Goal: Task Accomplishment & Management: Use online tool/utility

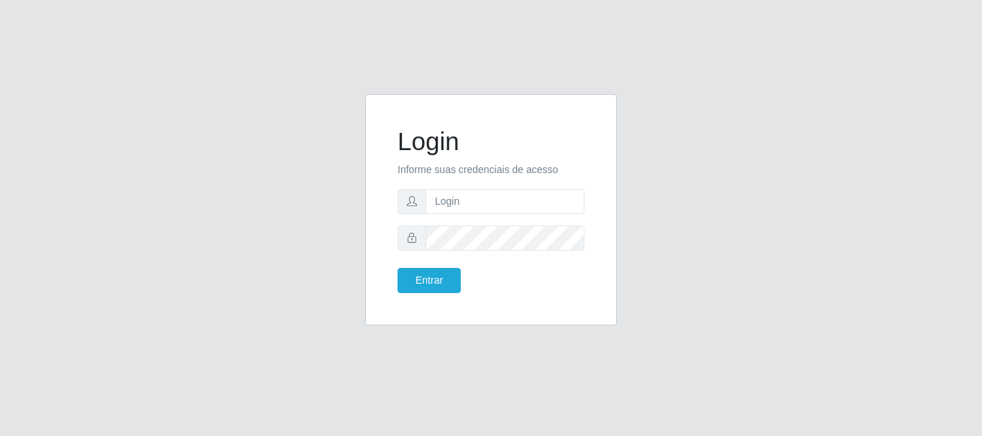
click at [864, 324] on div "Login Informe suas credenciais de acesso Entrar" at bounding box center [491, 218] width 820 height 249
click at [490, 201] on input "text" at bounding box center [505, 201] width 159 height 25
type input "ritaiwof@B5"
click at [441, 225] on form "Login Informe suas credenciais de acesso ritaiwof@B5 Entrar" at bounding box center [491, 210] width 187 height 167
click at [443, 278] on button "Entrar" at bounding box center [429, 280] width 63 height 25
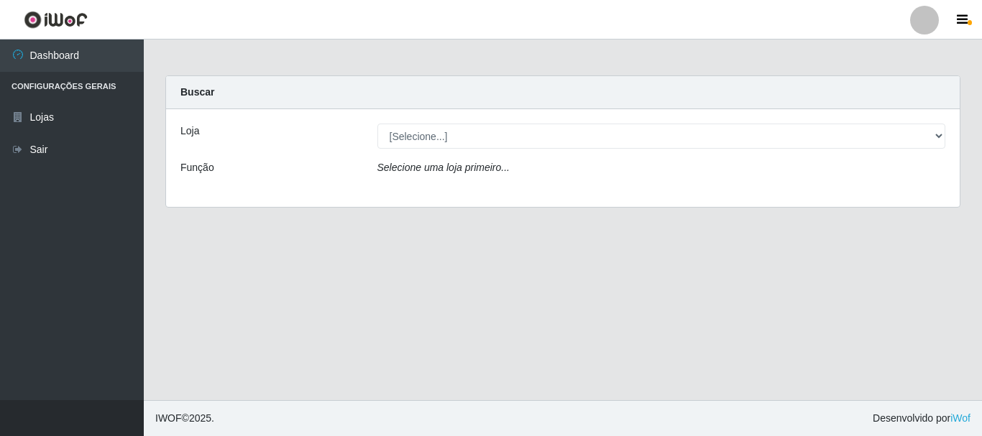
click at [427, 164] on icon "Selecione uma loja primeiro..." at bounding box center [443, 168] width 132 height 12
click at [493, 169] on icon "Selecione uma loja primeiro..." at bounding box center [443, 168] width 132 height 12
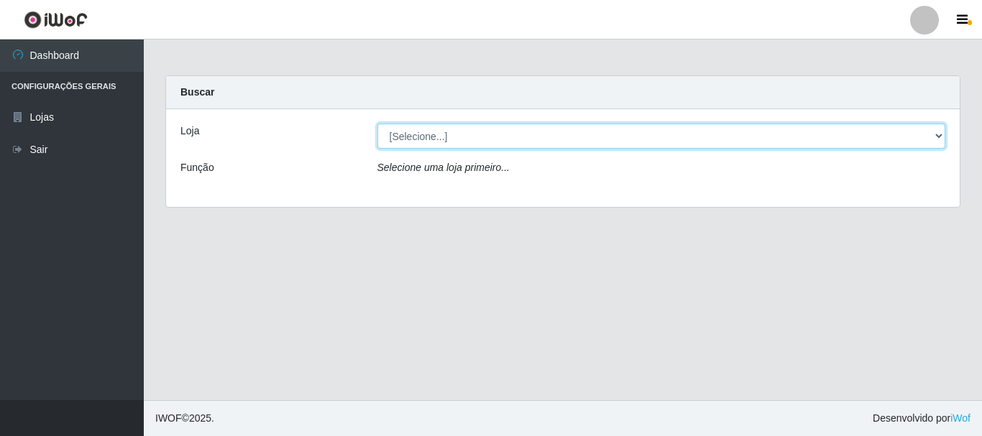
click at [943, 132] on select "[Selecione...] Bemais Supermercados - B5 Anatólia" at bounding box center [661, 136] width 569 height 25
select select "405"
click at [377, 124] on select "[Selecione...] Bemais Supermercados - B5 Anatólia" at bounding box center [661, 136] width 569 height 25
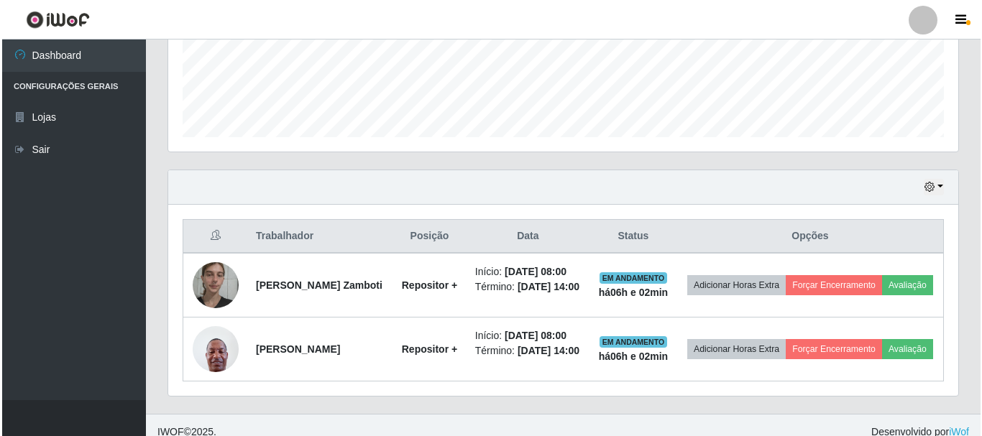
scroll to position [412, 0]
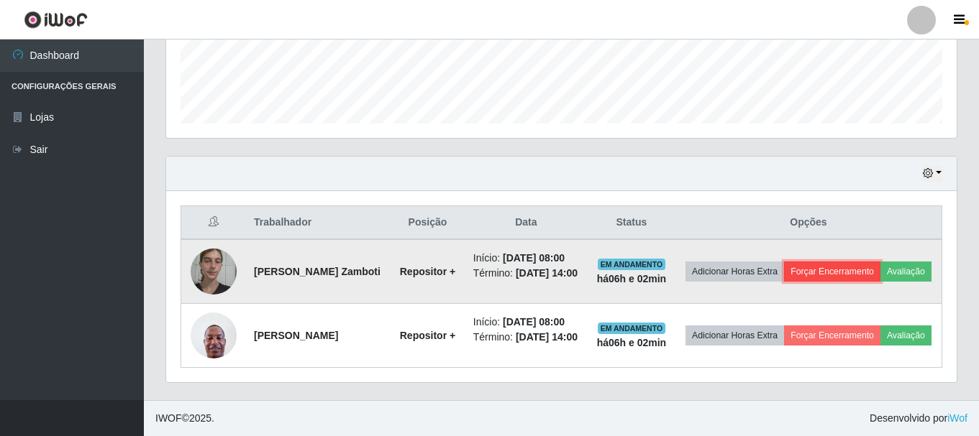
click at [876, 262] on button "Forçar Encerramento" at bounding box center [832, 272] width 96 height 20
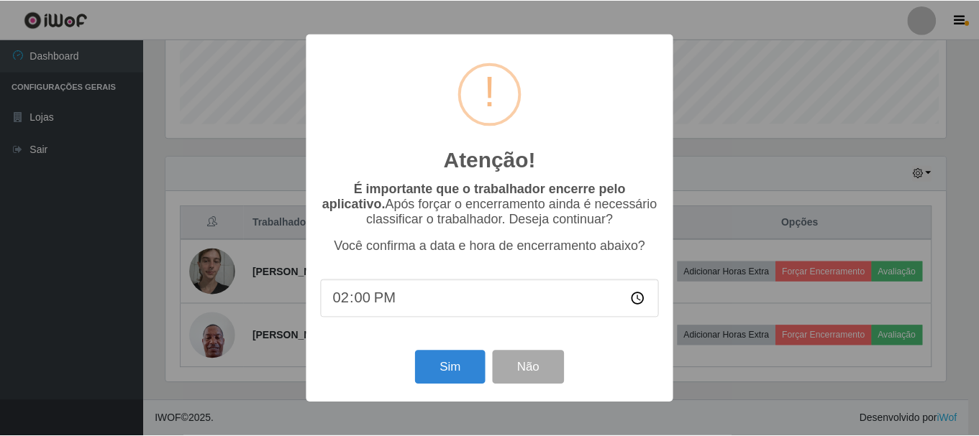
scroll to position [298, 783]
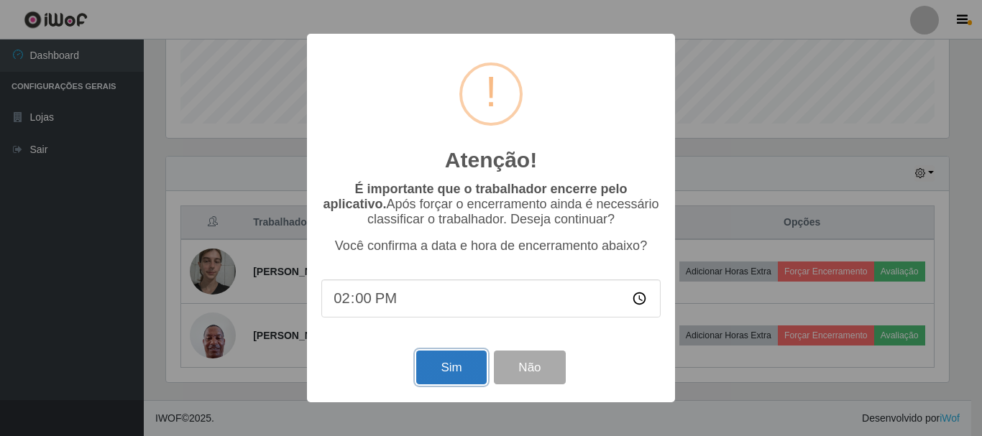
click at [483, 361] on button "Sim" at bounding box center [451, 368] width 70 height 34
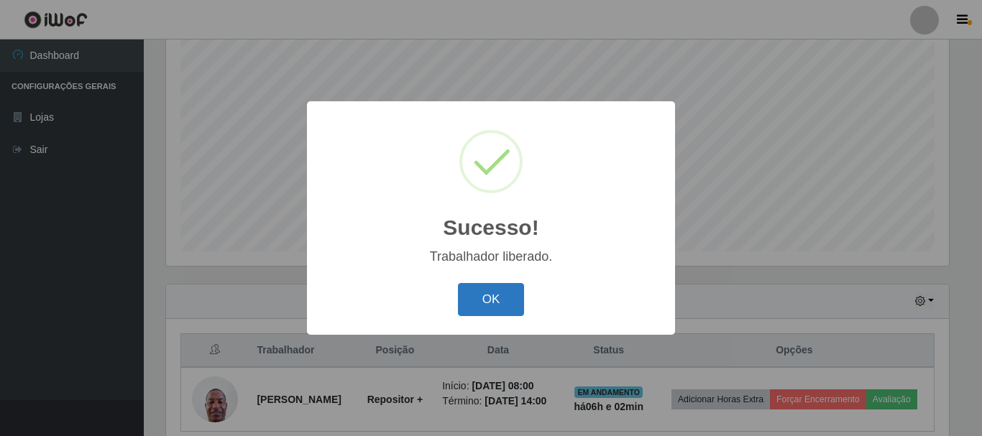
click at [500, 290] on button "OK" at bounding box center [491, 300] width 67 height 34
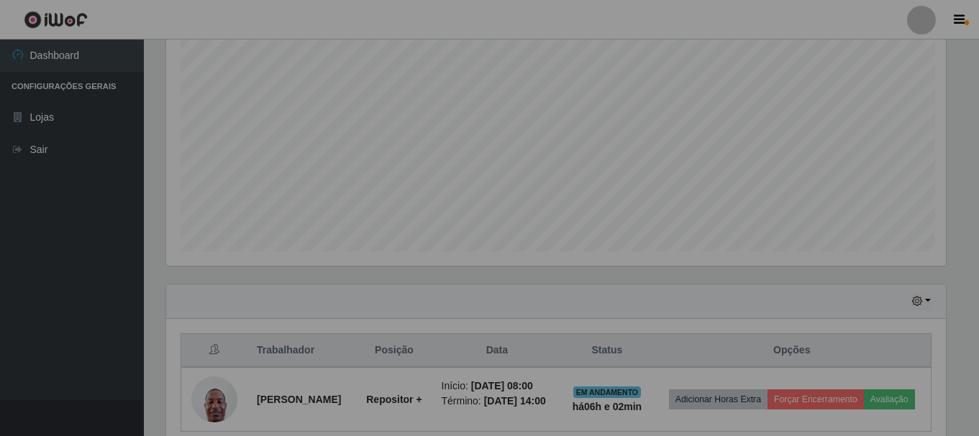
scroll to position [298, 790]
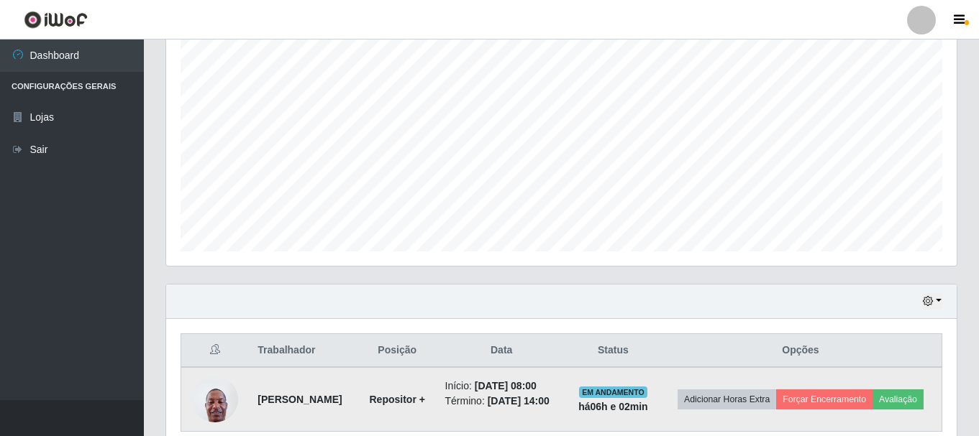
click at [864, 383] on td "Adicionar Horas Extra Forçar Encerramento Avaliação" at bounding box center [800, 399] width 283 height 65
click at [864, 390] on button "Forçar Encerramento" at bounding box center [824, 400] width 96 height 20
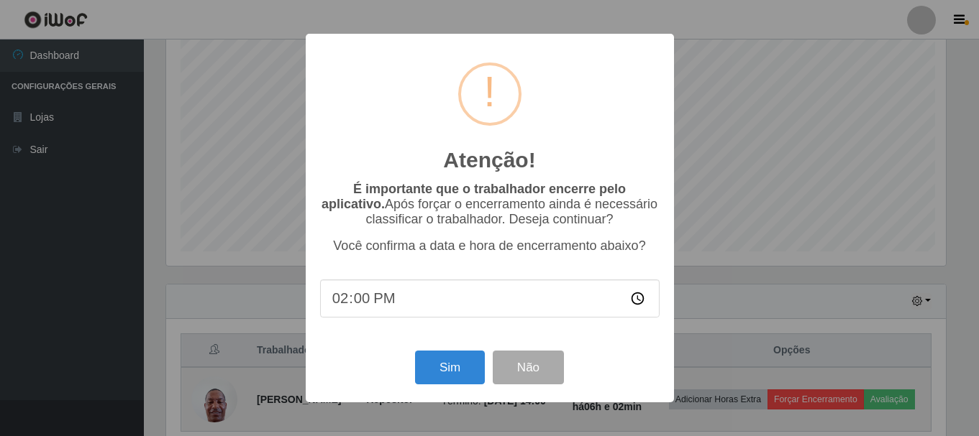
scroll to position [298, 783]
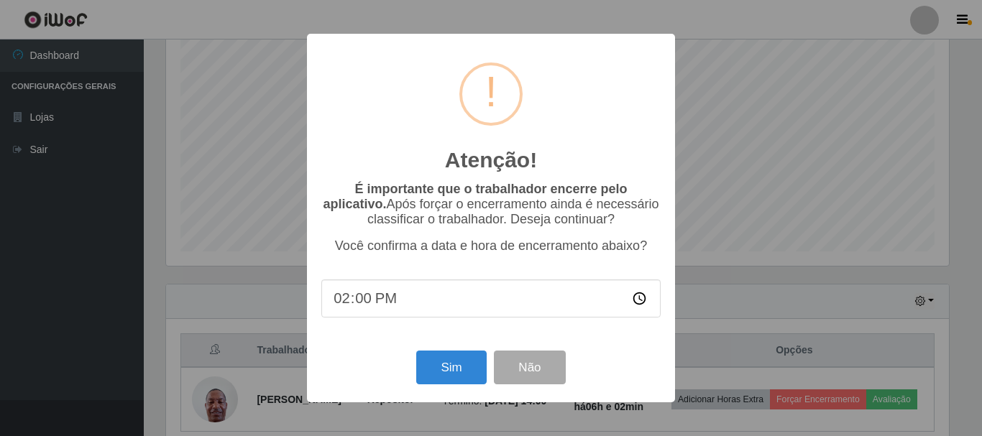
click at [437, 353] on div "Sim Não" at bounding box center [490, 367] width 339 height 41
click at [444, 365] on button "Sim" at bounding box center [451, 368] width 70 height 34
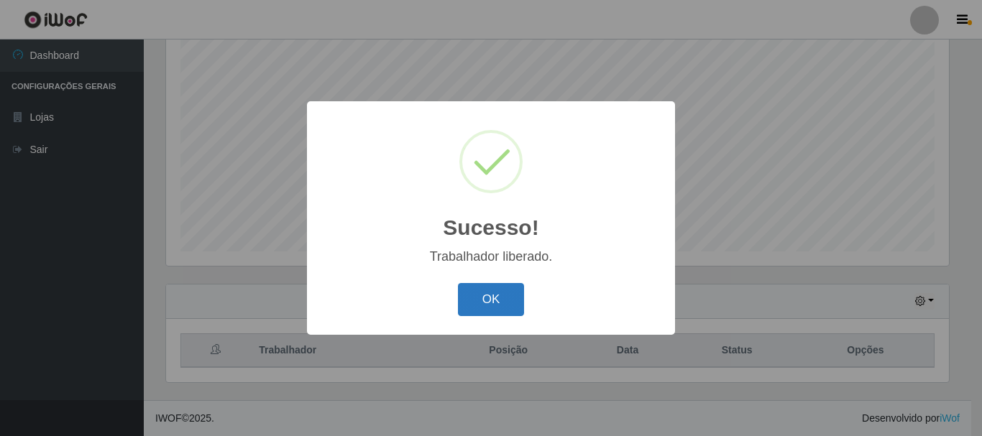
click at [505, 308] on button "OK" at bounding box center [491, 300] width 67 height 34
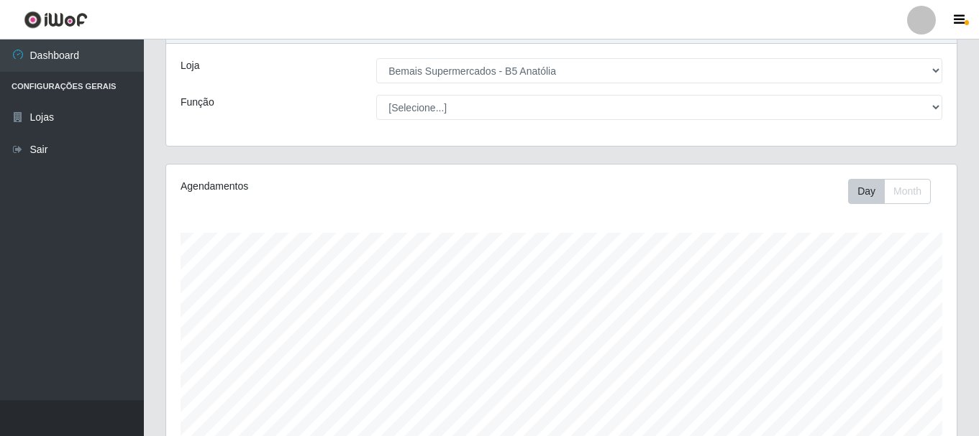
scroll to position [0, 0]
